Goal: Transaction & Acquisition: Download file/media

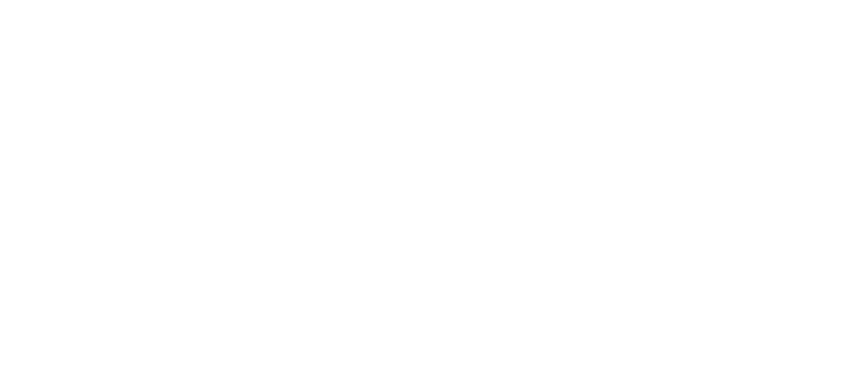
select select
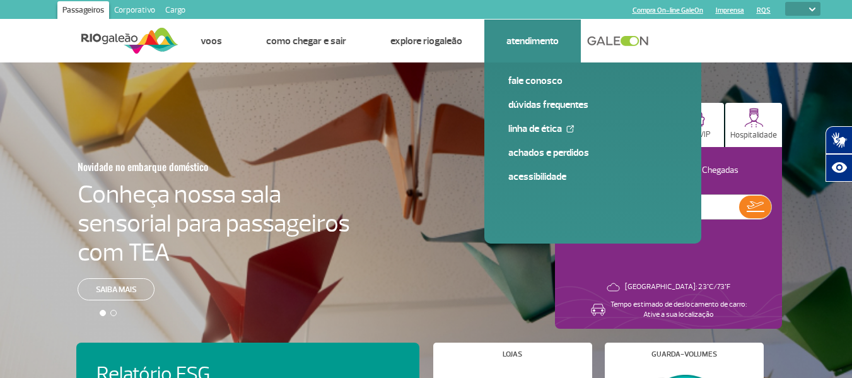
click at [521, 38] on link "Atendimento" at bounding box center [532, 41] width 52 height 13
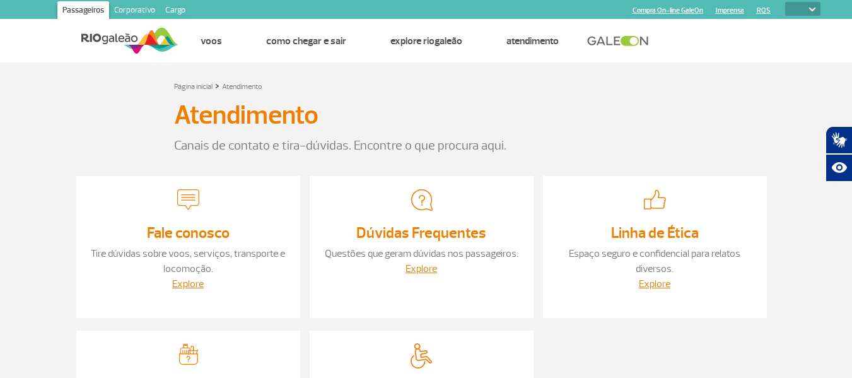
click at [188, 5] on link "Cargo" at bounding box center [175, 11] width 30 height 20
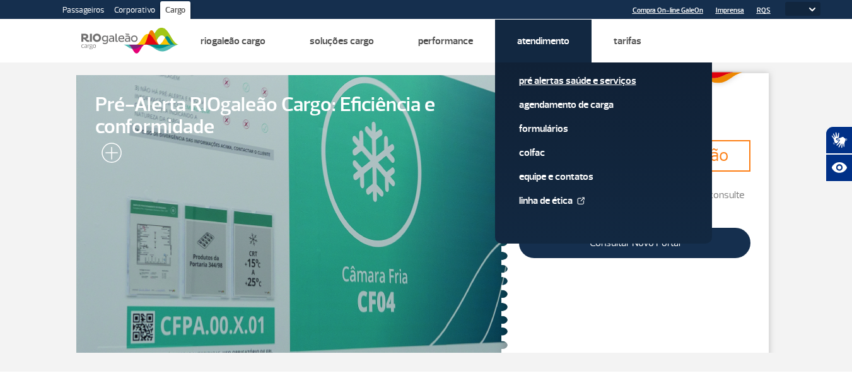
click at [552, 86] on link "Pré alertas Saúde e Serviços" at bounding box center [603, 81] width 169 height 14
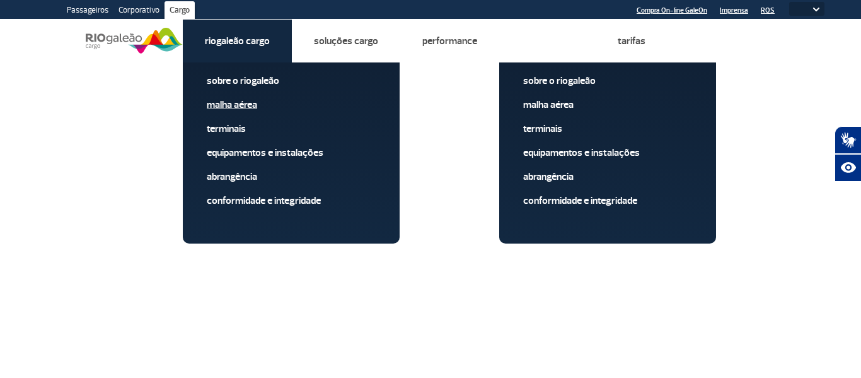
click at [243, 106] on link "Malha Aérea" at bounding box center [291, 105] width 169 height 14
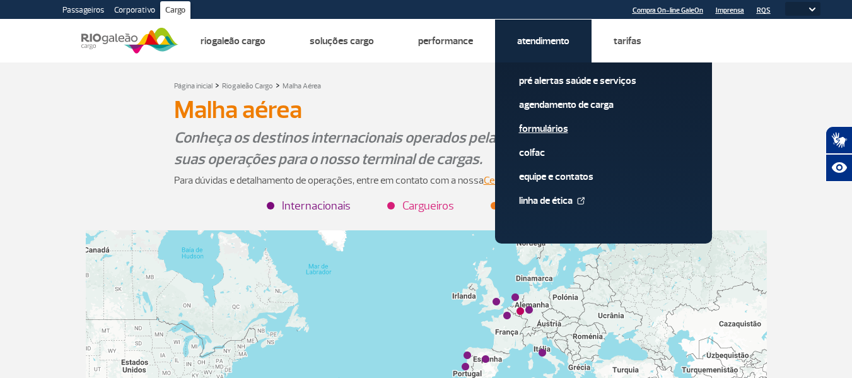
click at [543, 125] on link "Formulários" at bounding box center [603, 129] width 169 height 14
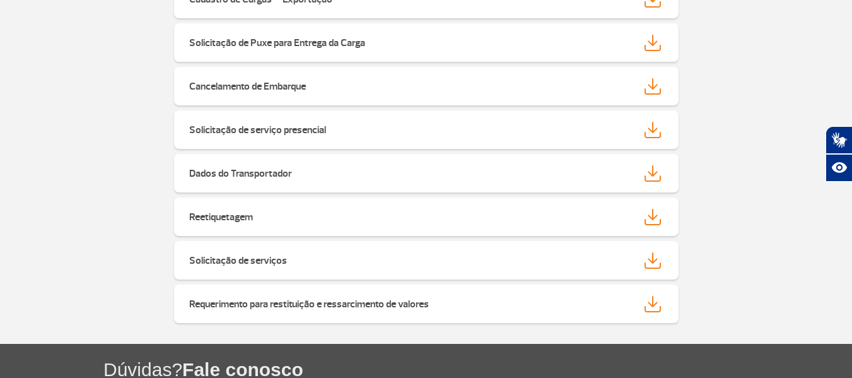
scroll to position [378, 0]
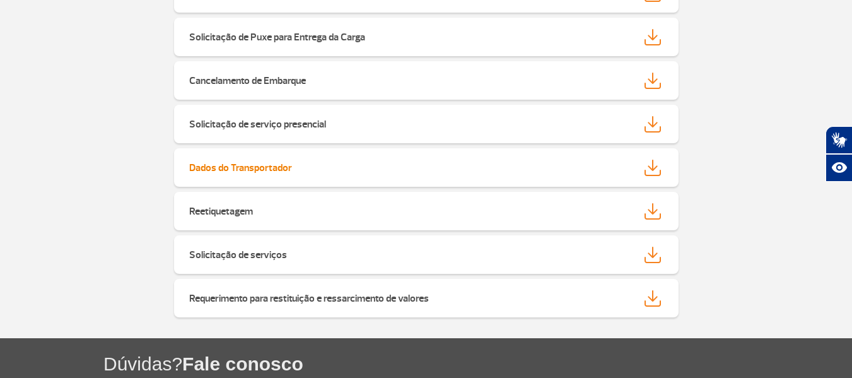
click at [646, 167] on img at bounding box center [652, 167] width 16 height 16
